Goal: Task Accomplishment & Management: Use online tool/utility

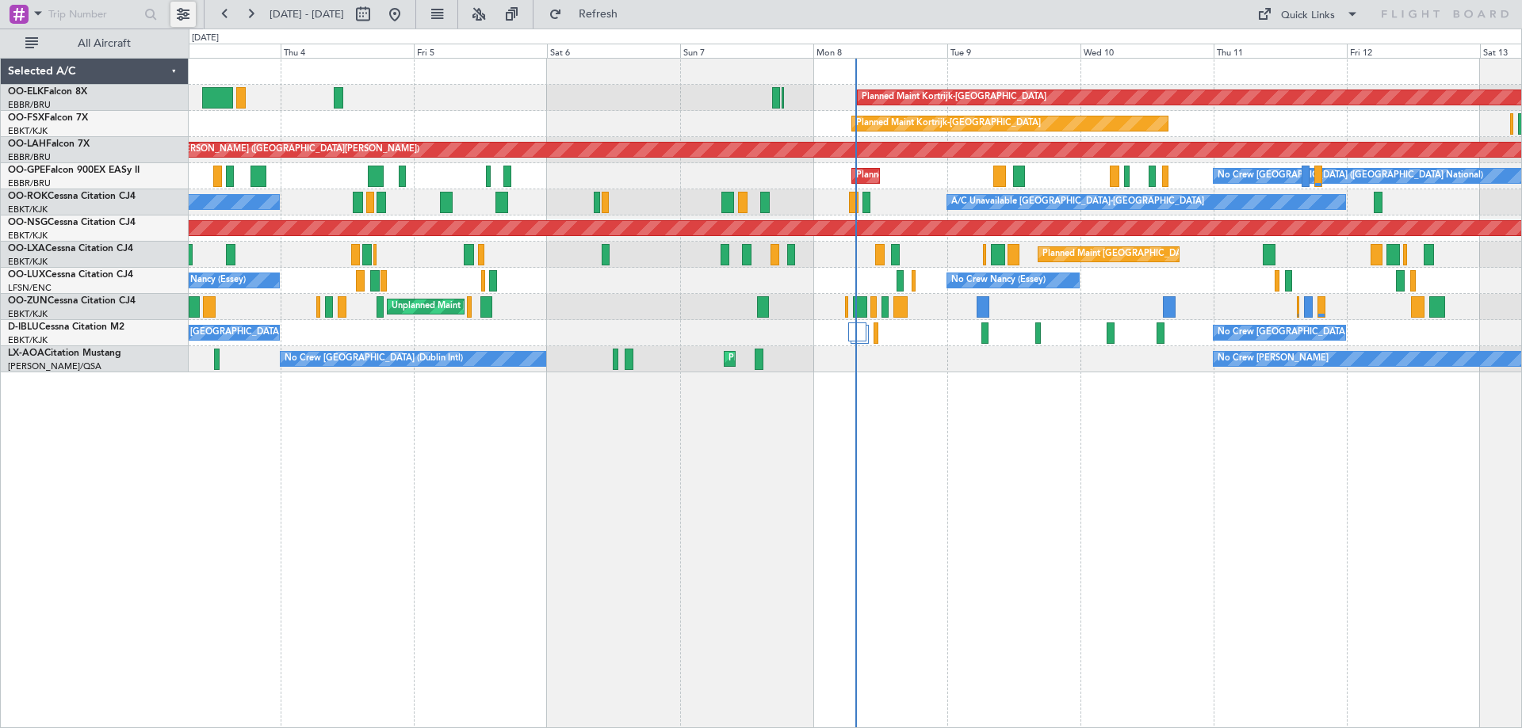
click at [189, 17] on button at bounding box center [182, 14] width 25 height 25
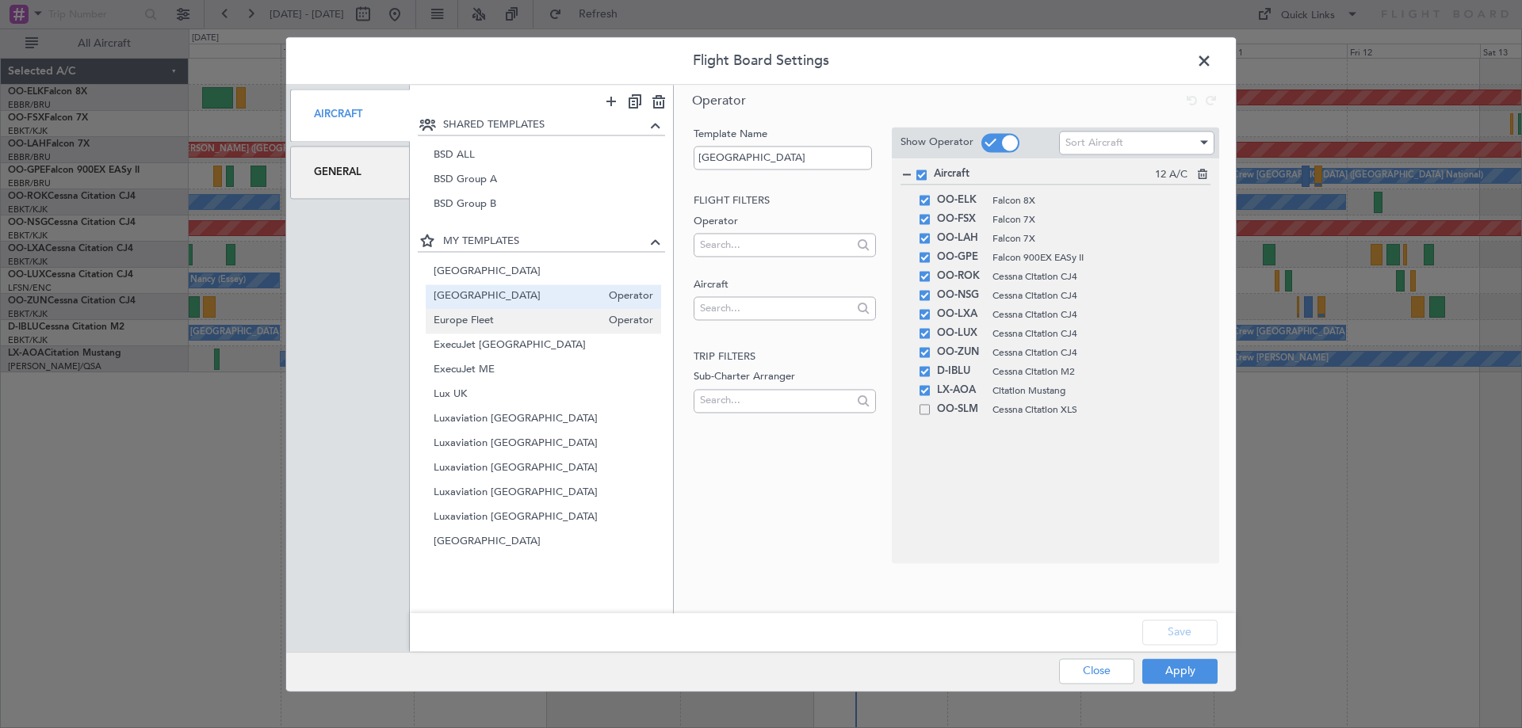
click at [473, 318] on span "Europe Fleet" at bounding box center [518, 321] width 168 height 17
type input "Europe Fleet"
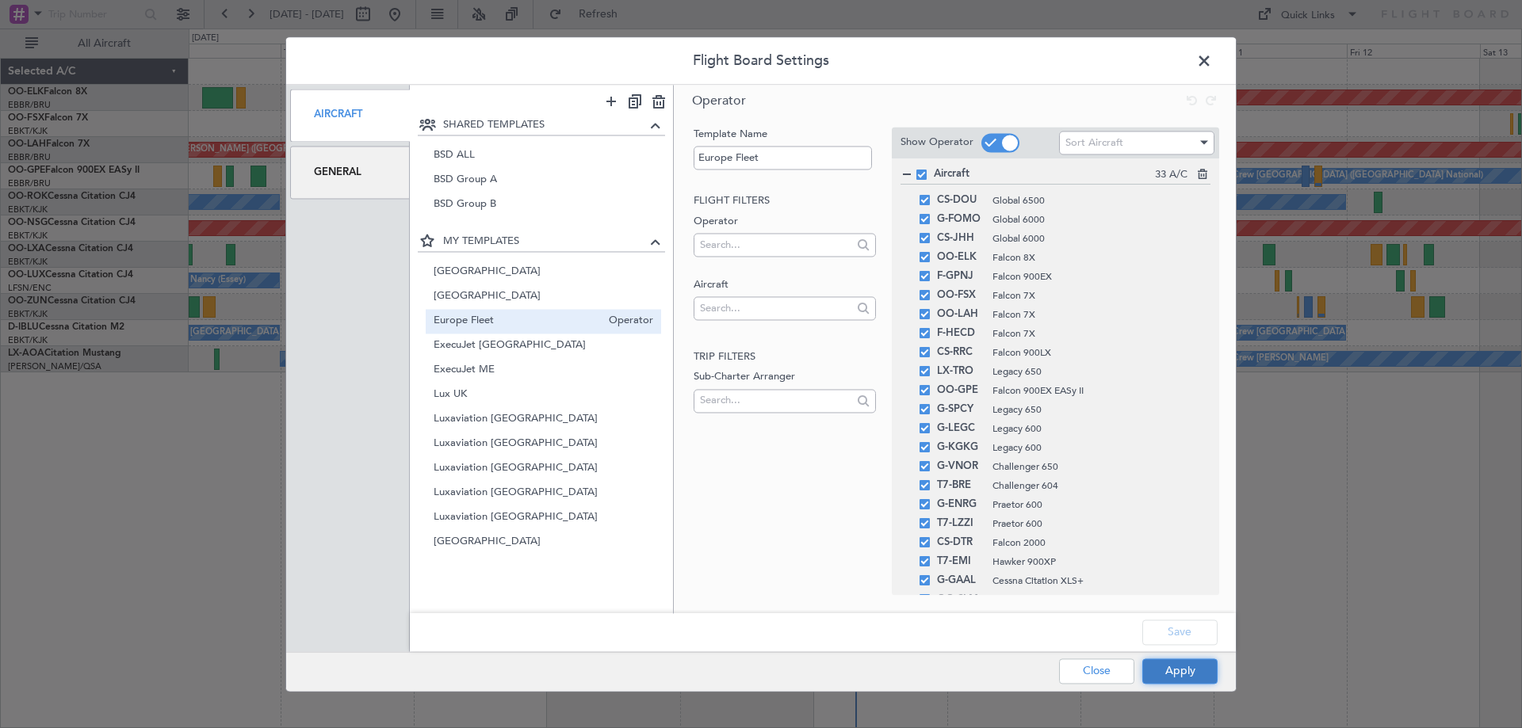
click at [1170, 665] on button "Apply" at bounding box center [1179, 671] width 75 height 25
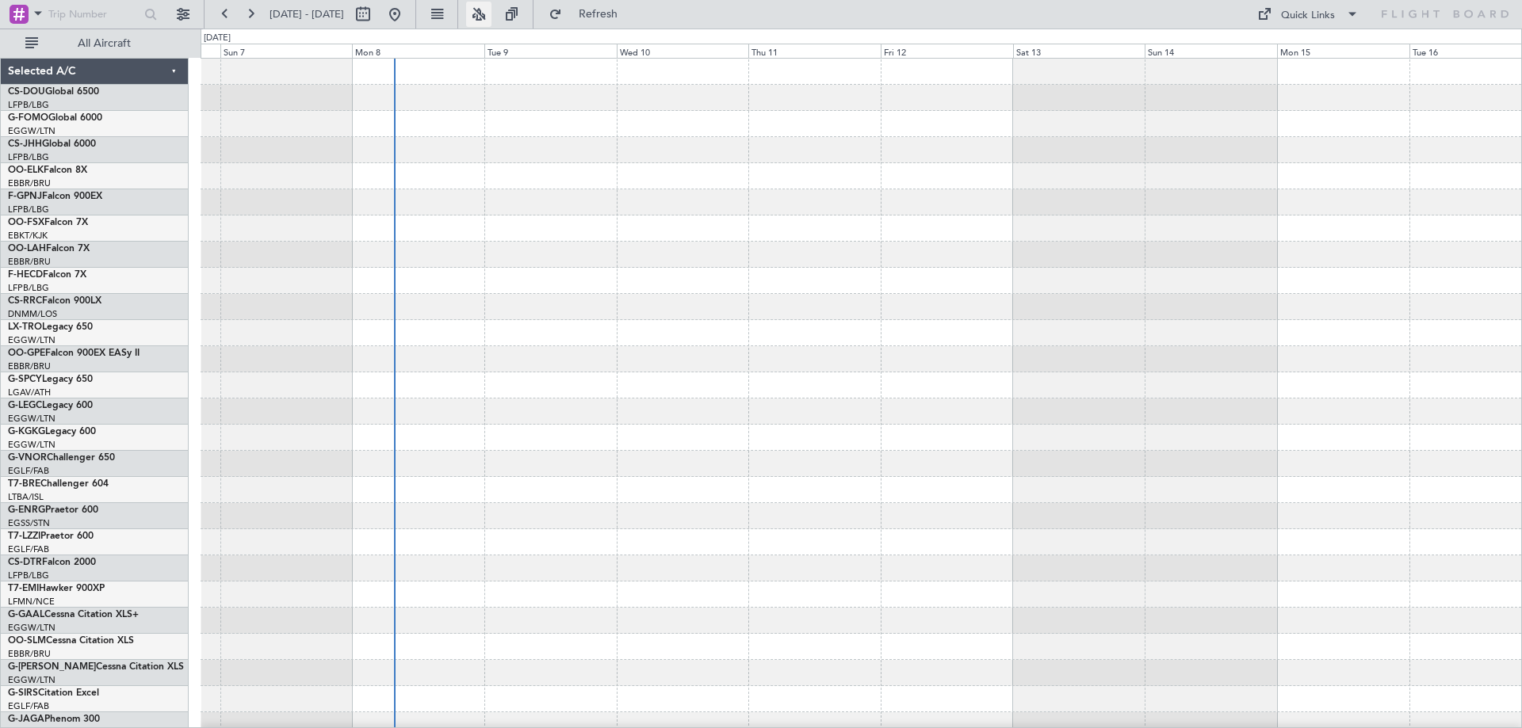
click at [491, 10] on button at bounding box center [478, 14] width 25 height 25
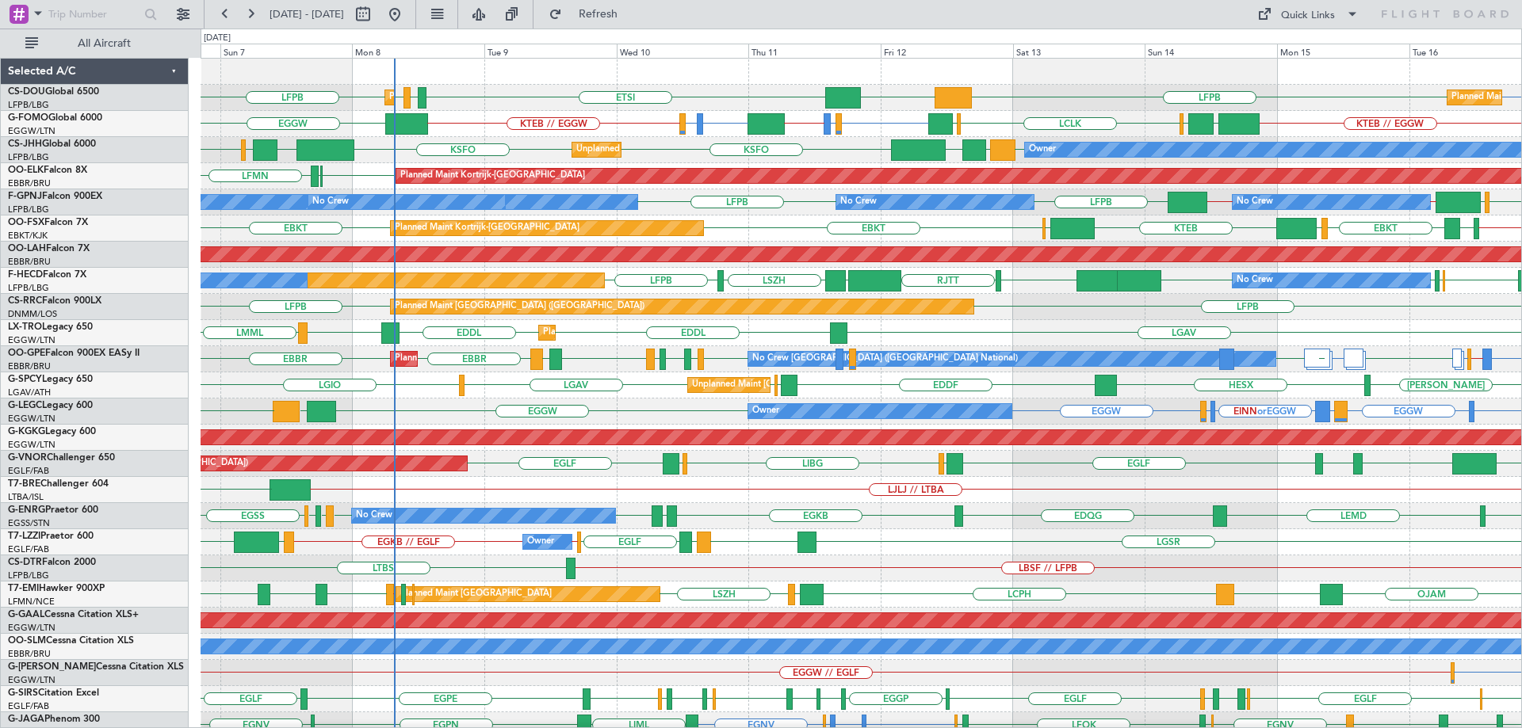
click at [771, 373] on div "Unplanned Maint [GEOGRAPHIC_DATA] ([PERSON_NAME] Intl) [PERSON_NAME] HESX LGIO …" at bounding box center [861, 386] width 1321 height 26
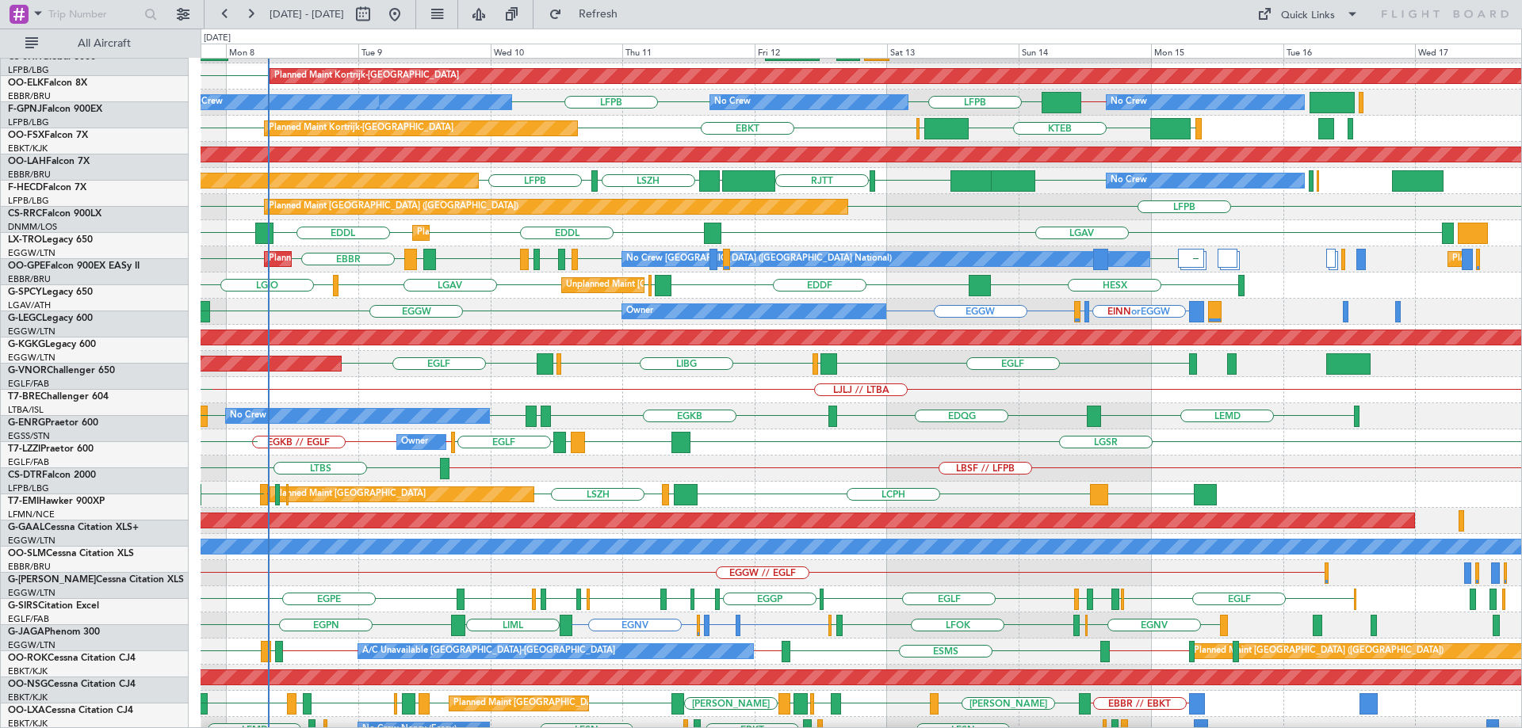
scroll to position [112, 0]
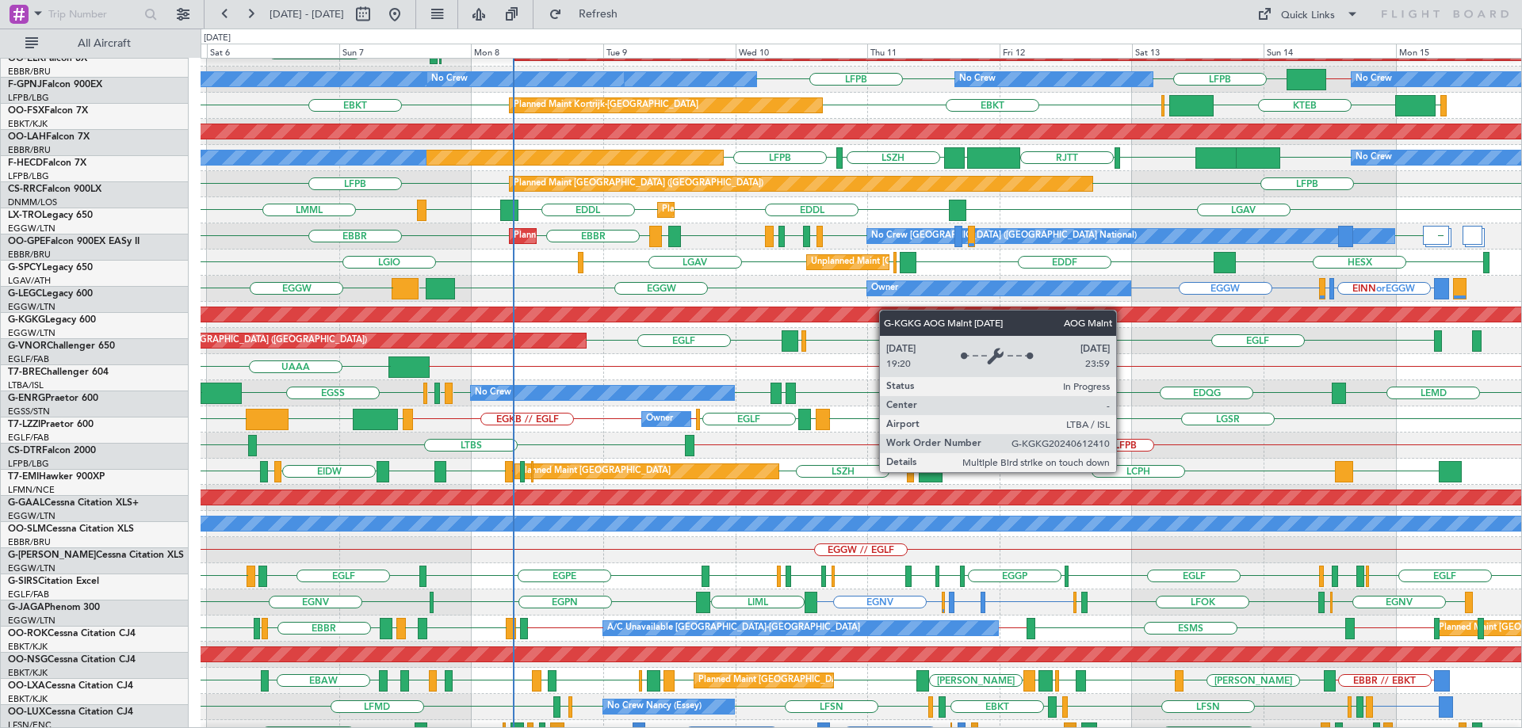
click at [887, 310] on div "AOG Maint [GEOGRAPHIC_DATA] (Ataturk)" at bounding box center [336, 315] width 2910 height 14
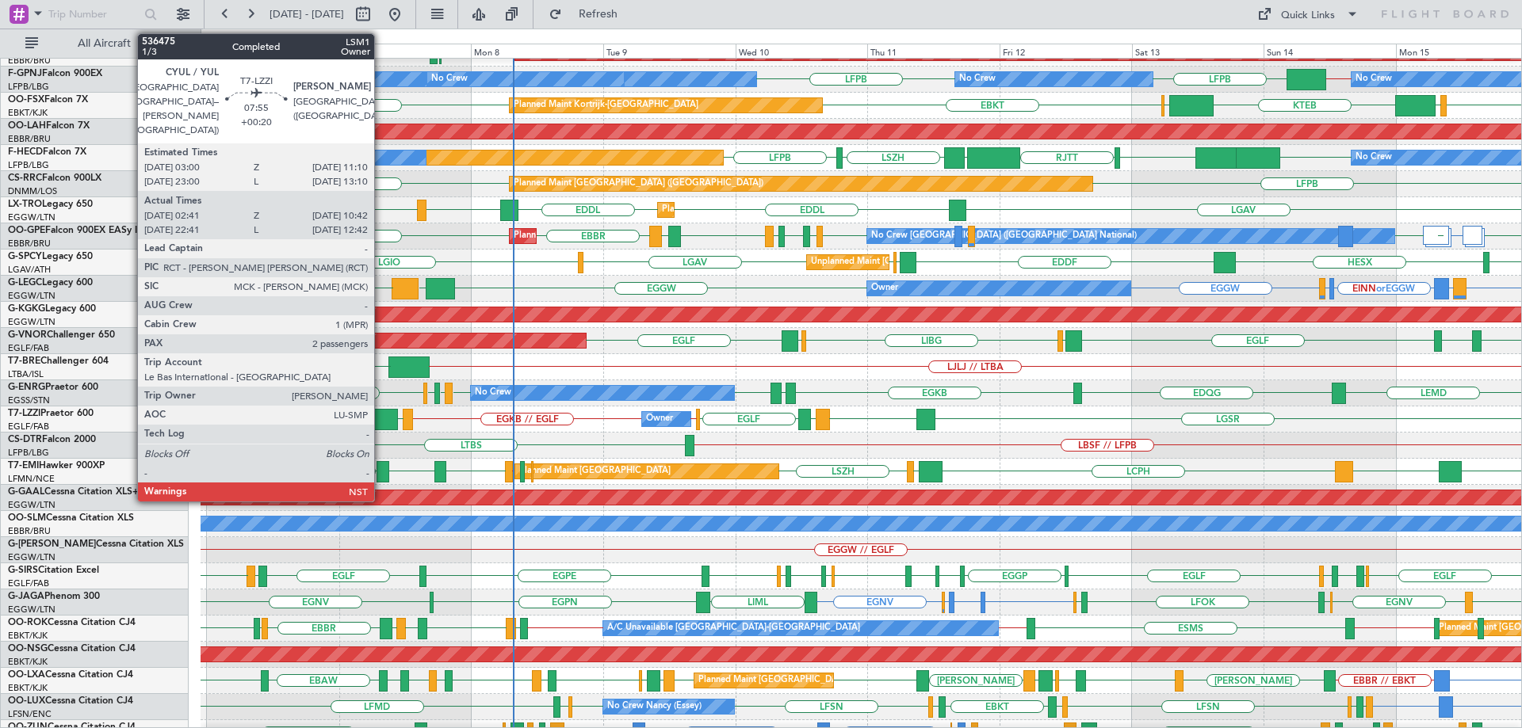
click at [381, 417] on div at bounding box center [375, 419] width 44 height 21
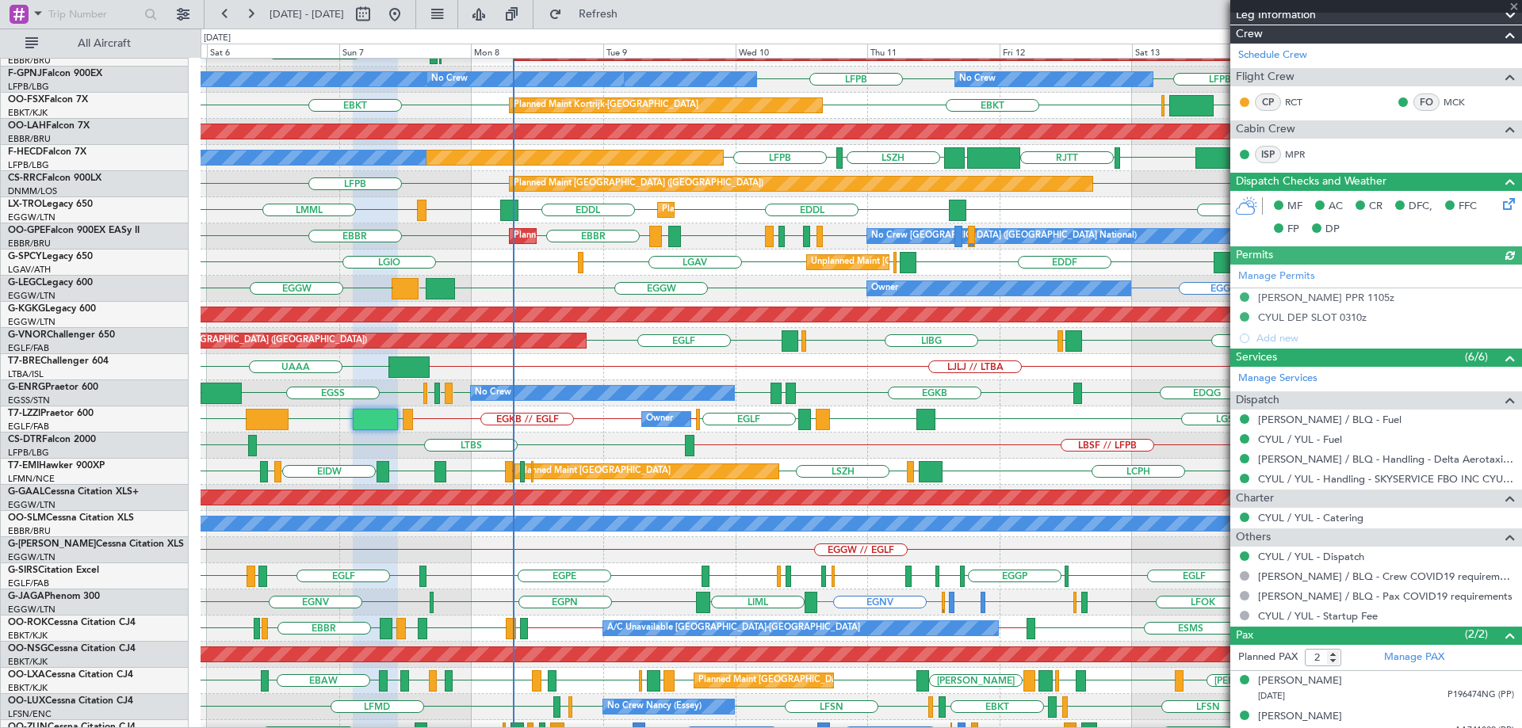
scroll to position [380, 0]
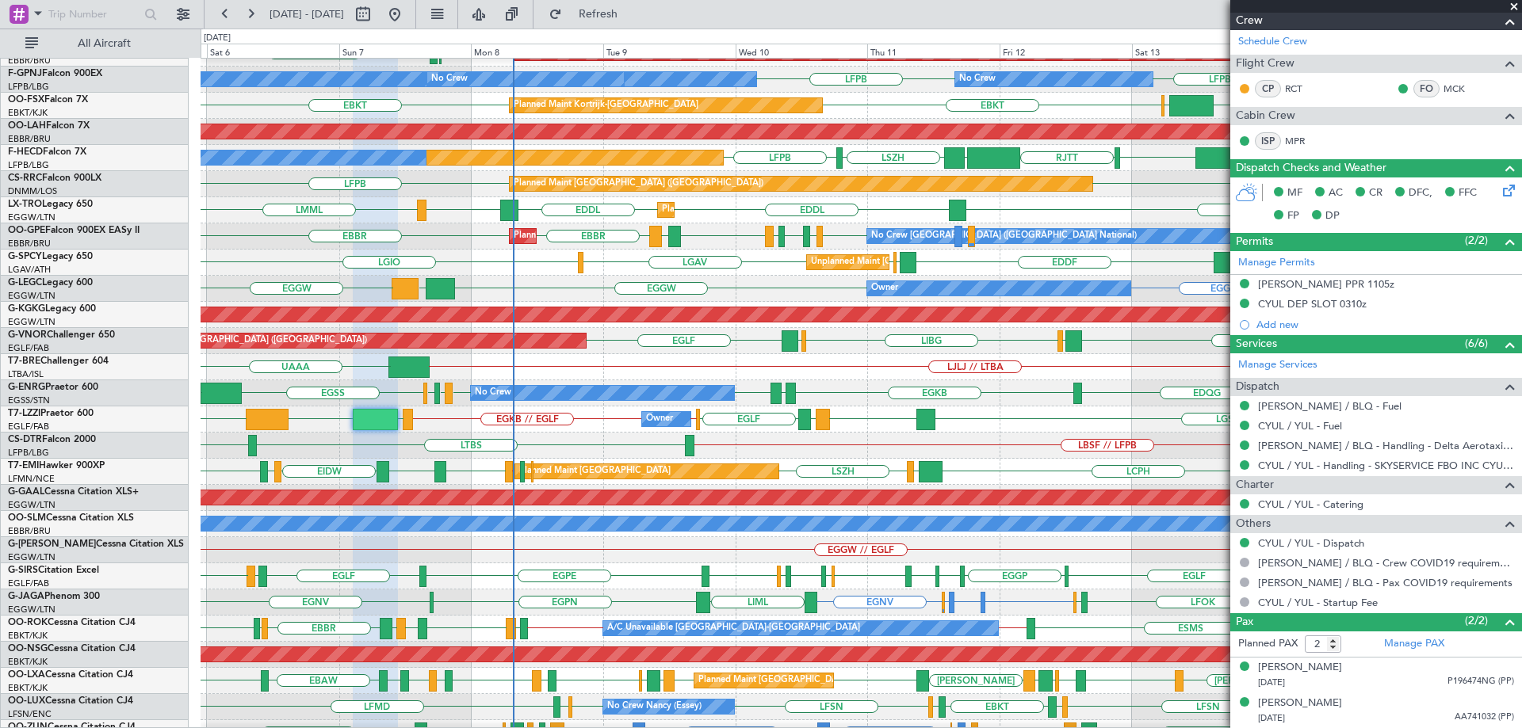
click at [1512, 4] on span at bounding box center [1514, 7] width 16 height 14
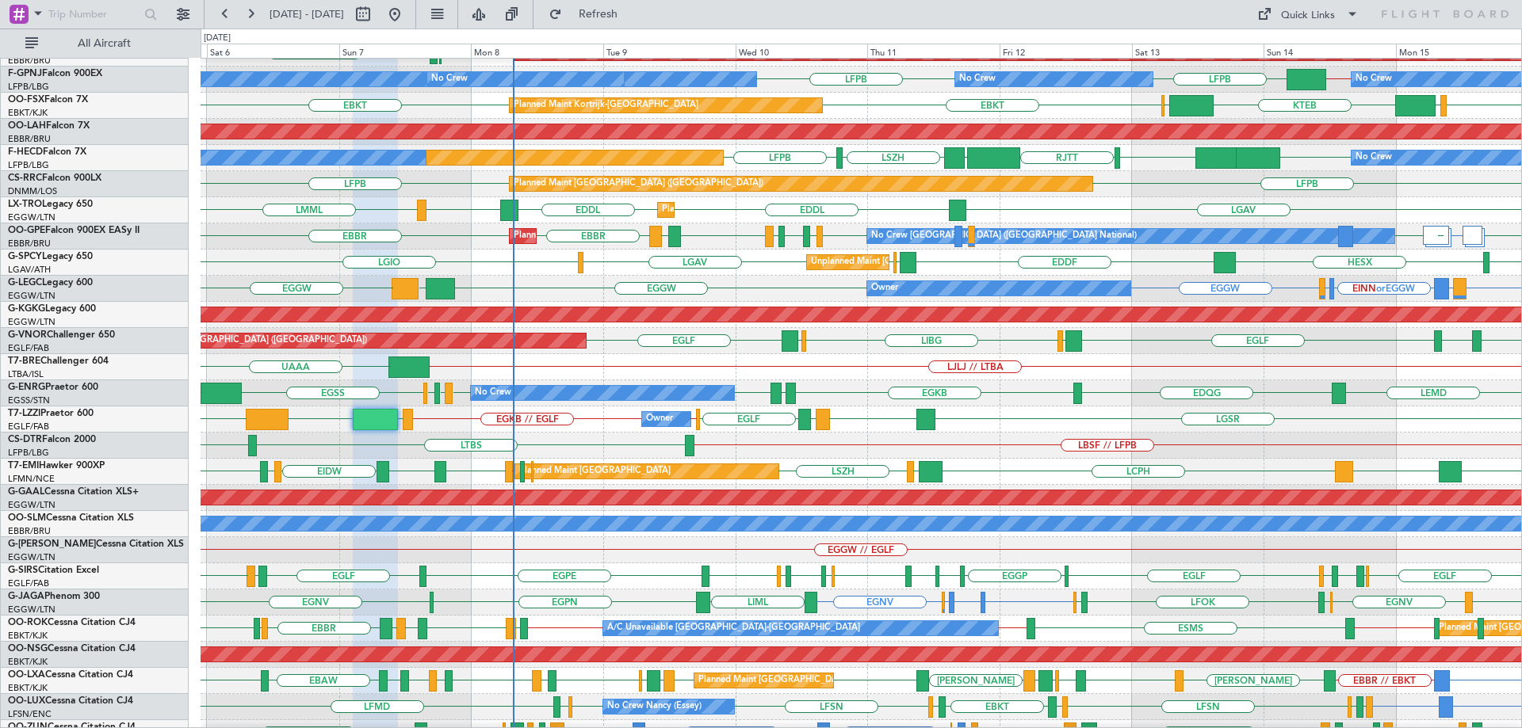
type input "0"
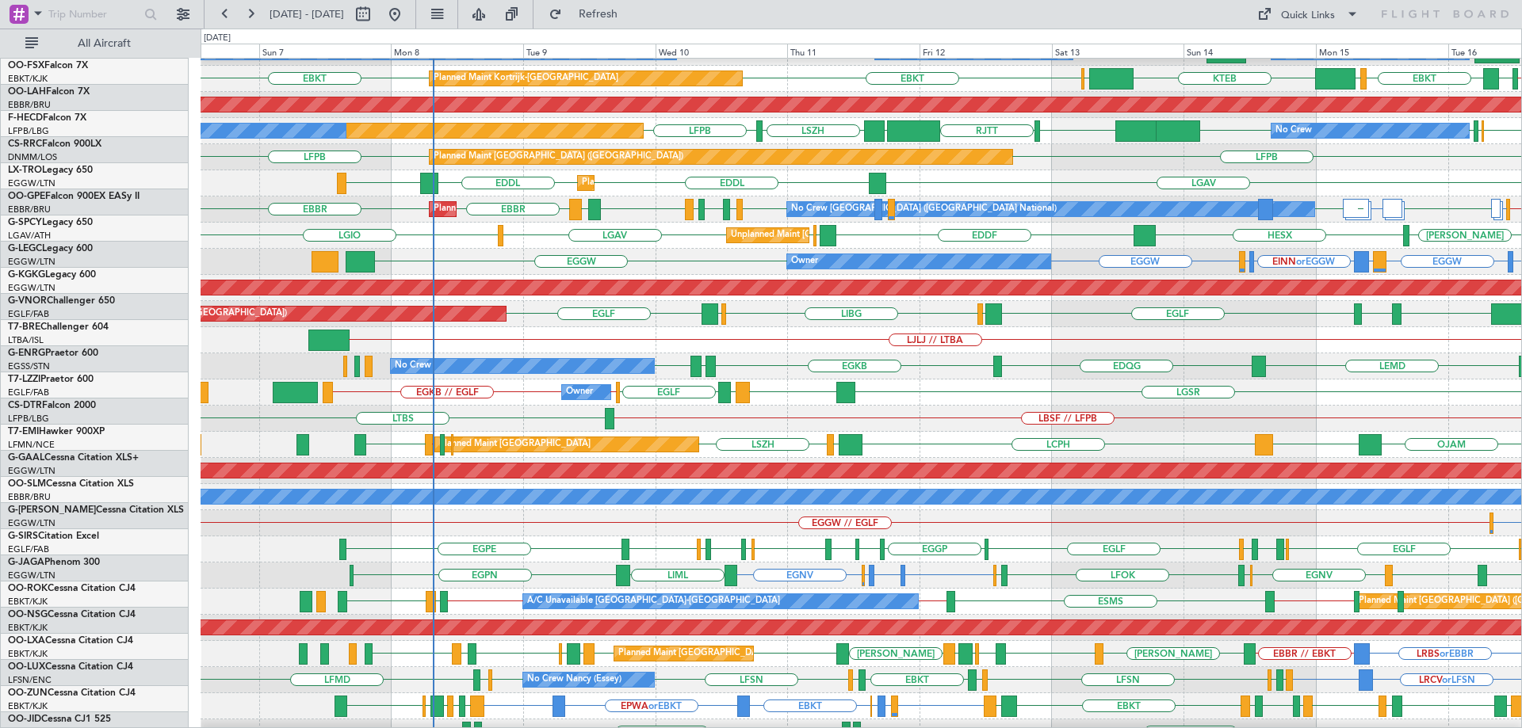
scroll to position [150, 0]
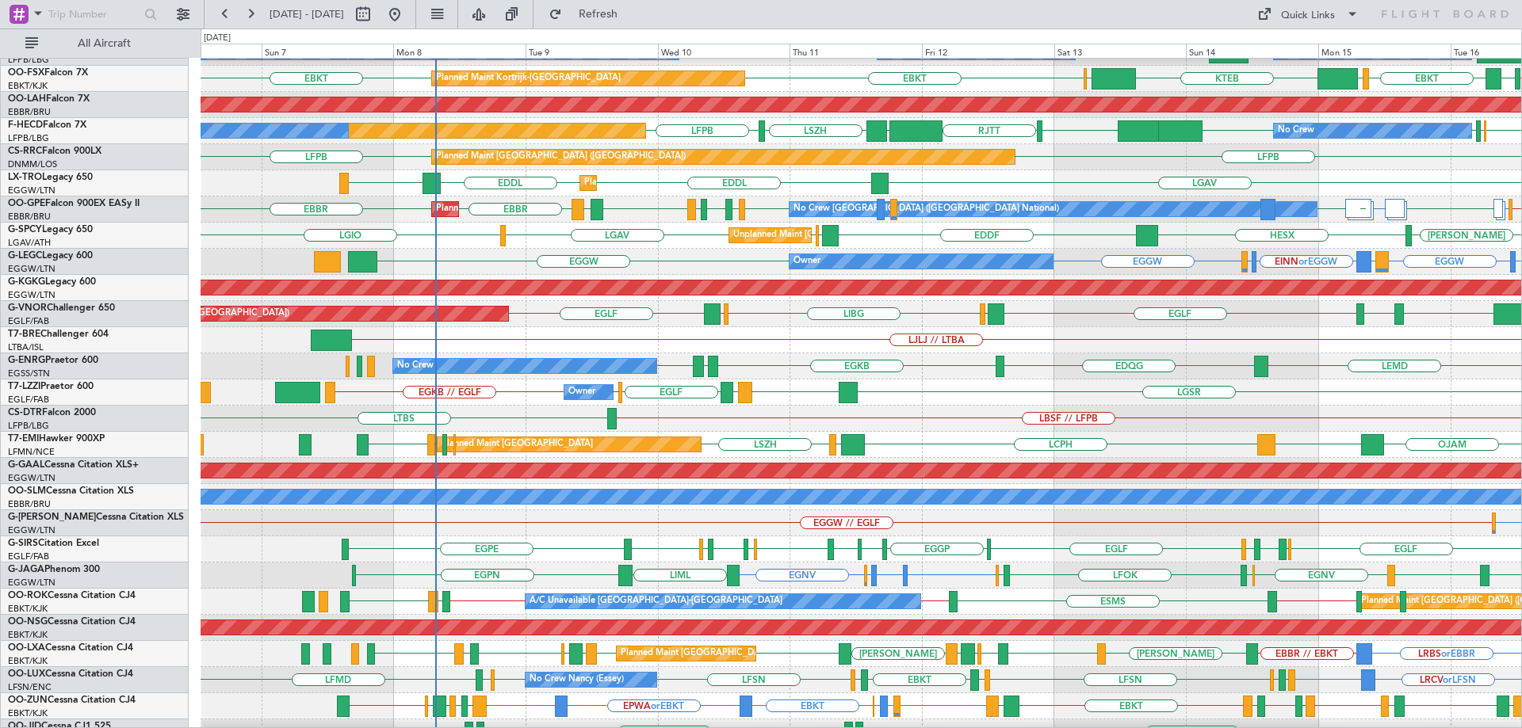
click at [559, 357] on div "No Crew LEMD [GEOGRAPHIC_DATA] EDQG EGKB LSMP LEXJ" at bounding box center [861, 367] width 1321 height 26
click at [860, 401] on div "Planned Maint Kortrijk-[GEOGRAPHIC_DATA] LFMN EBKT [GEOGRAPHIC_DATA] No Crew No…" at bounding box center [861, 353] width 1321 height 889
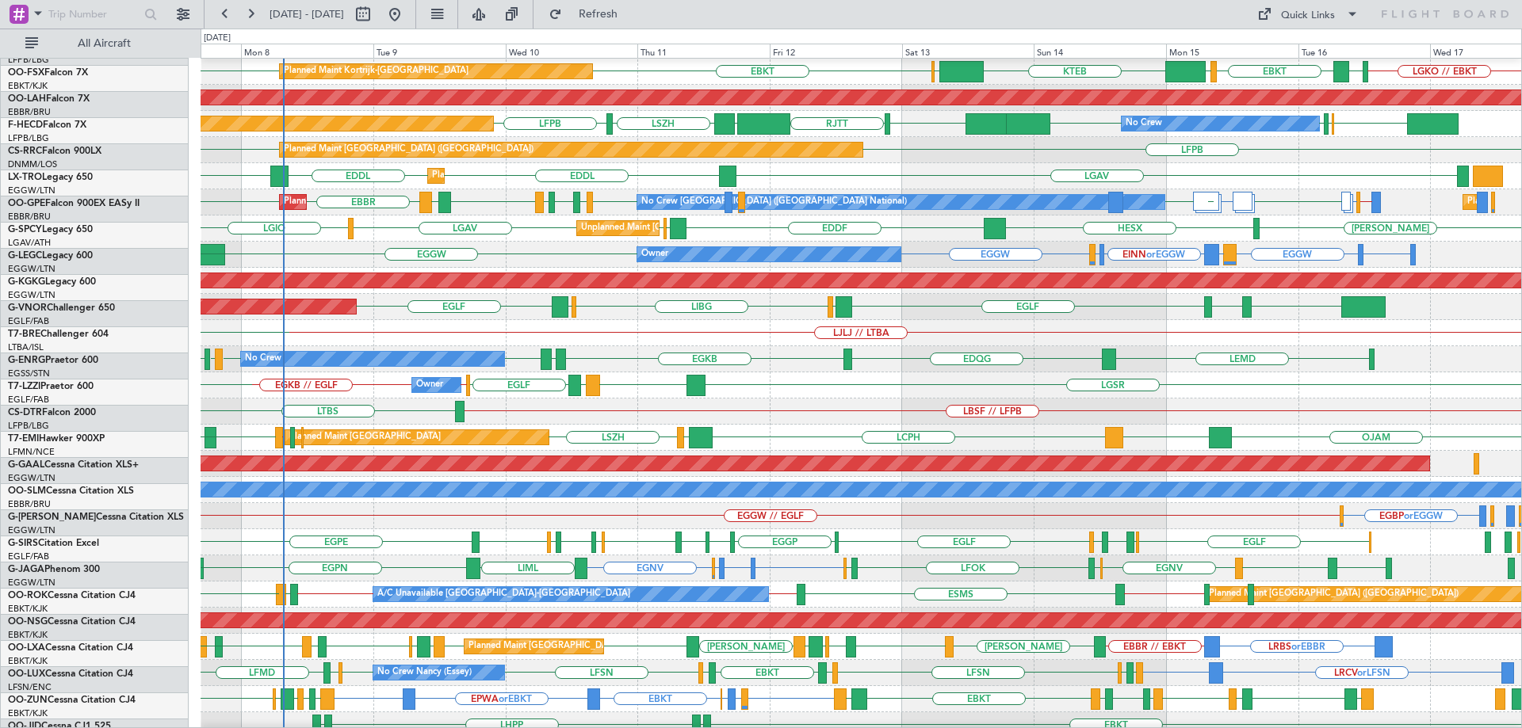
scroll to position [157, 0]
